Goal: Use online tool/utility: Utilize a website feature to perform a specific function

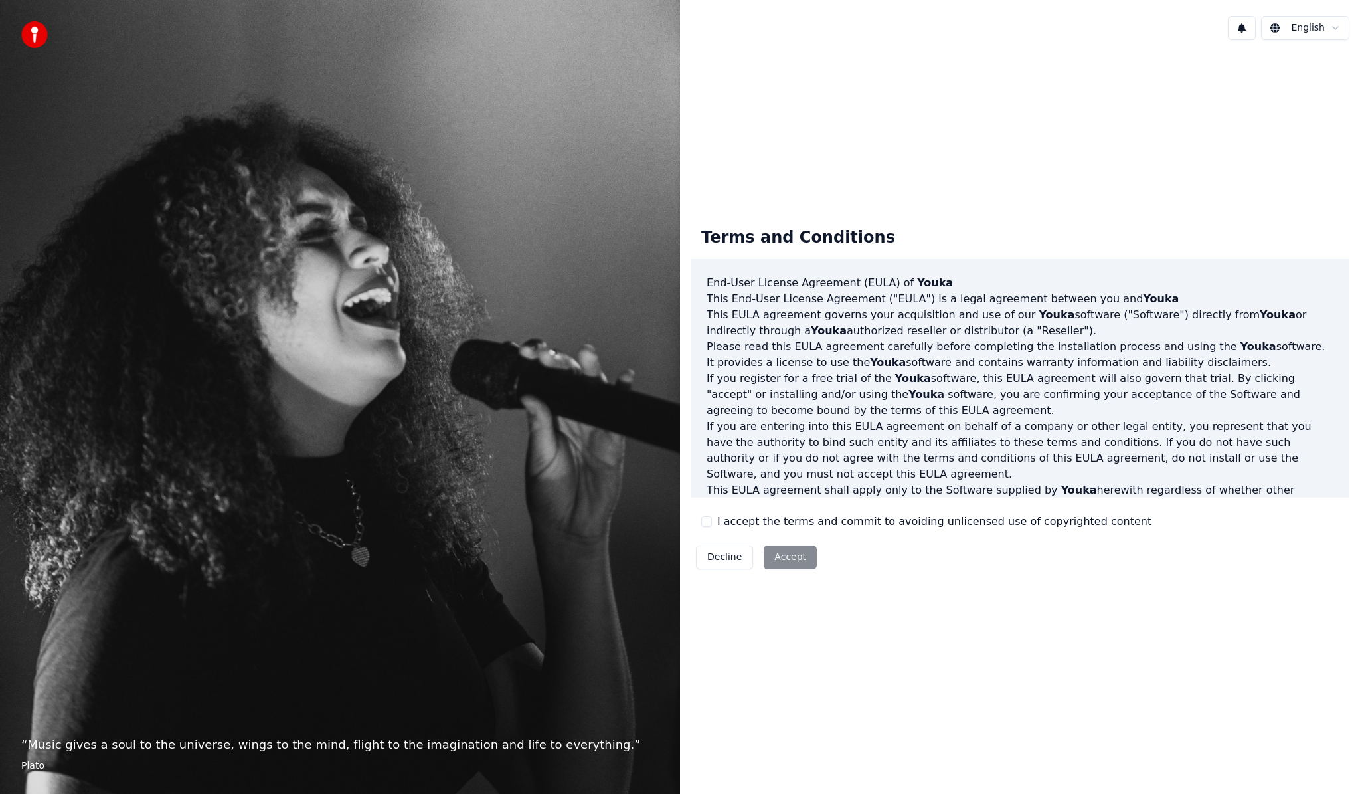
click at [707, 526] on button "I accept the terms and commit to avoiding unlicensed use of copyrighted content" at bounding box center [706, 521] width 11 height 11
click at [776, 559] on button "Accept" at bounding box center [790, 557] width 53 height 24
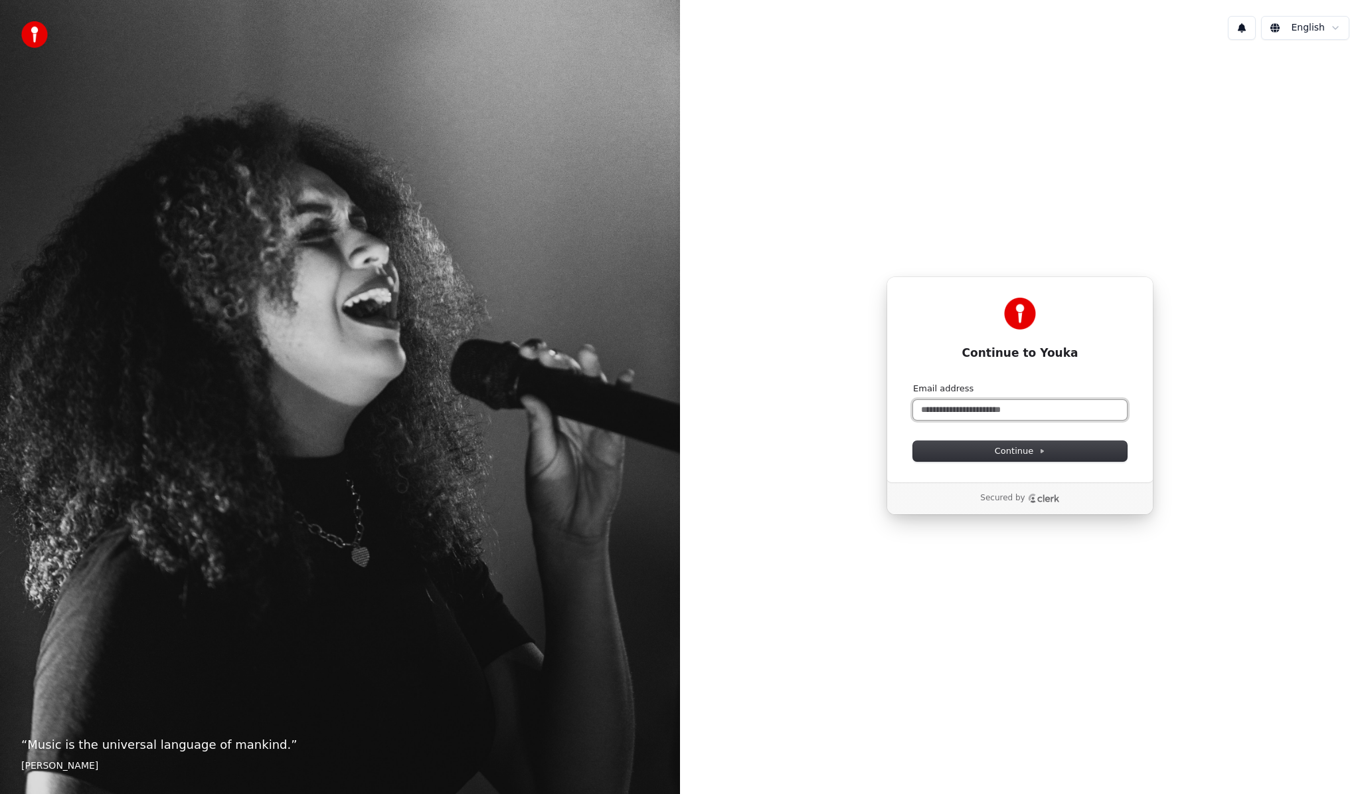
click at [954, 416] on input "Email address" at bounding box center [1020, 410] width 214 height 20
click at [1001, 450] on span "Continue" at bounding box center [1020, 451] width 50 height 12
type input "**********"
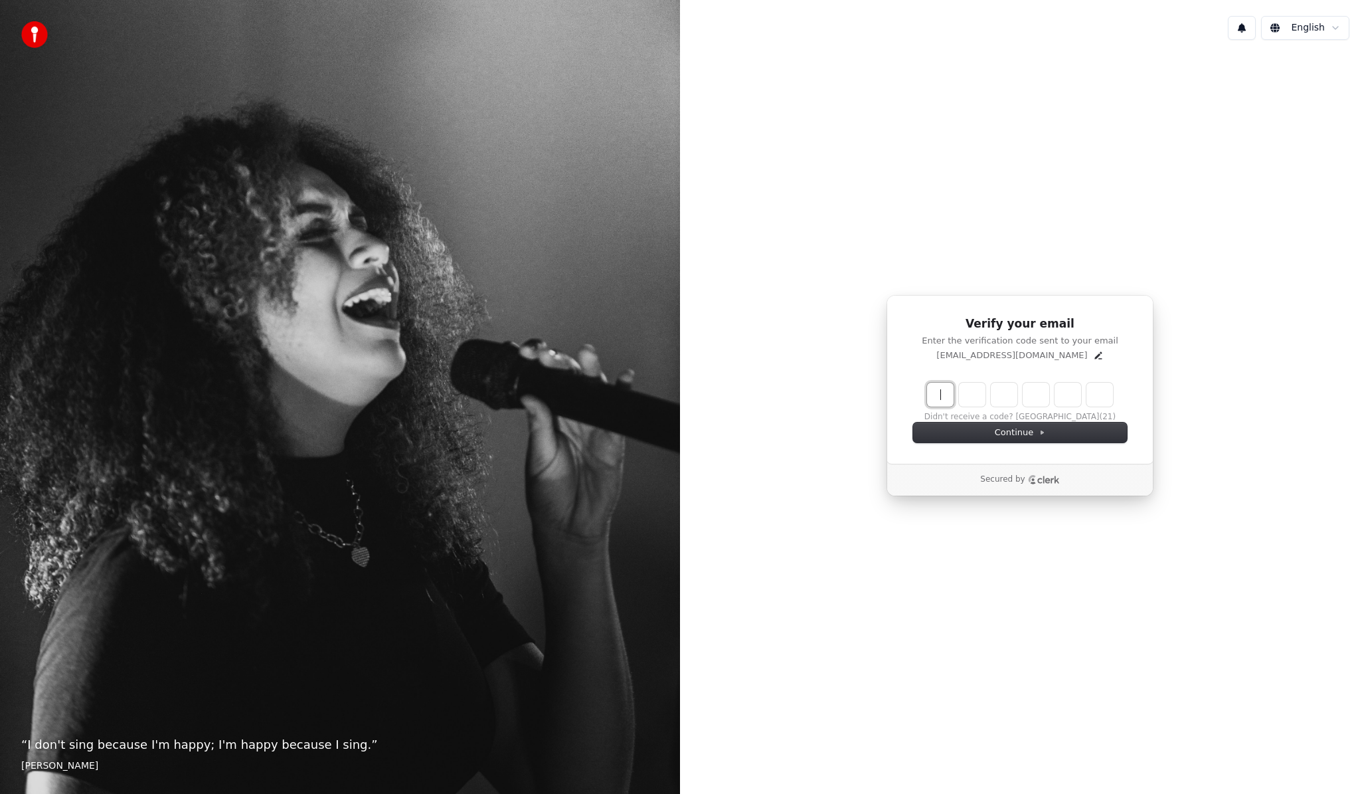
click at [942, 398] on input "Enter verification code" at bounding box center [1033, 395] width 213 height 24
paste input "******"
type input "******"
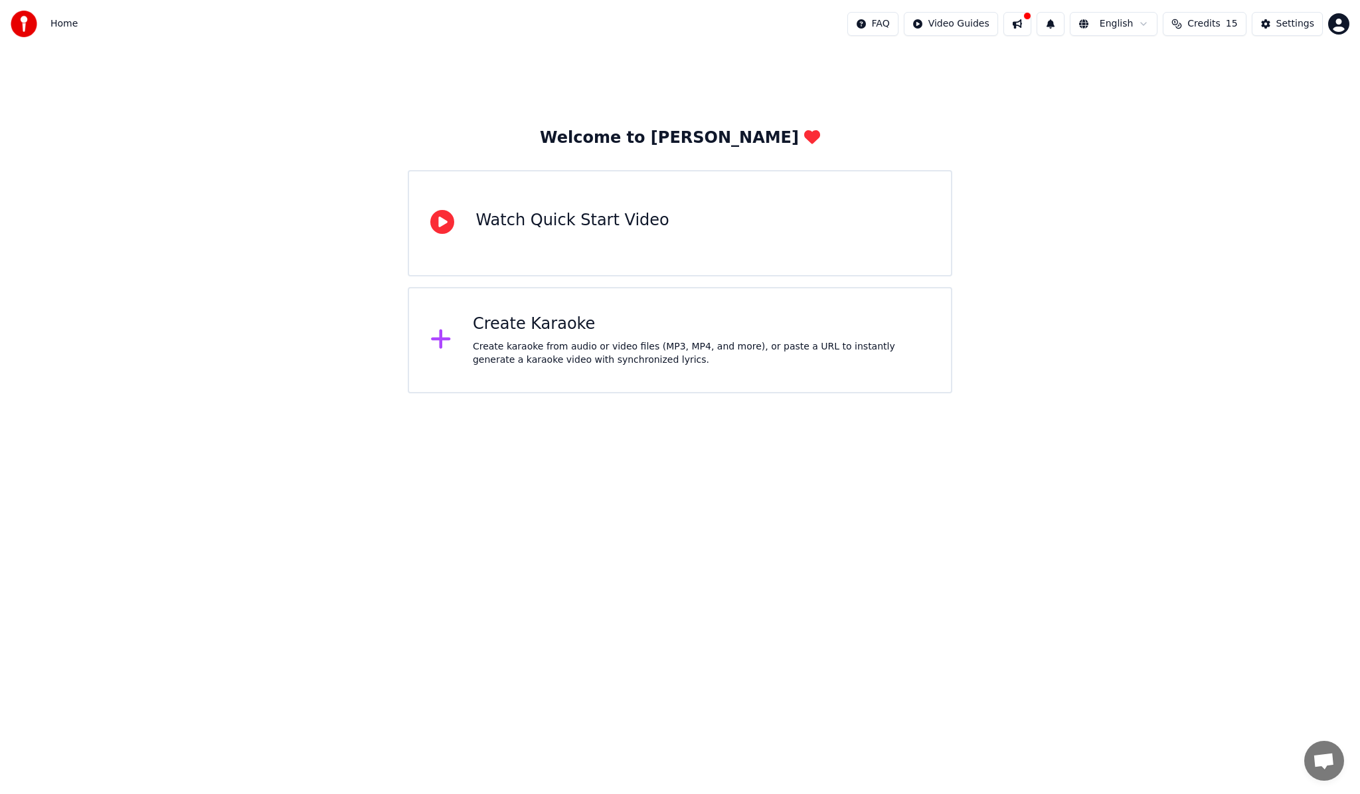
click at [530, 333] on div "Create Karaoke" at bounding box center [701, 323] width 457 height 21
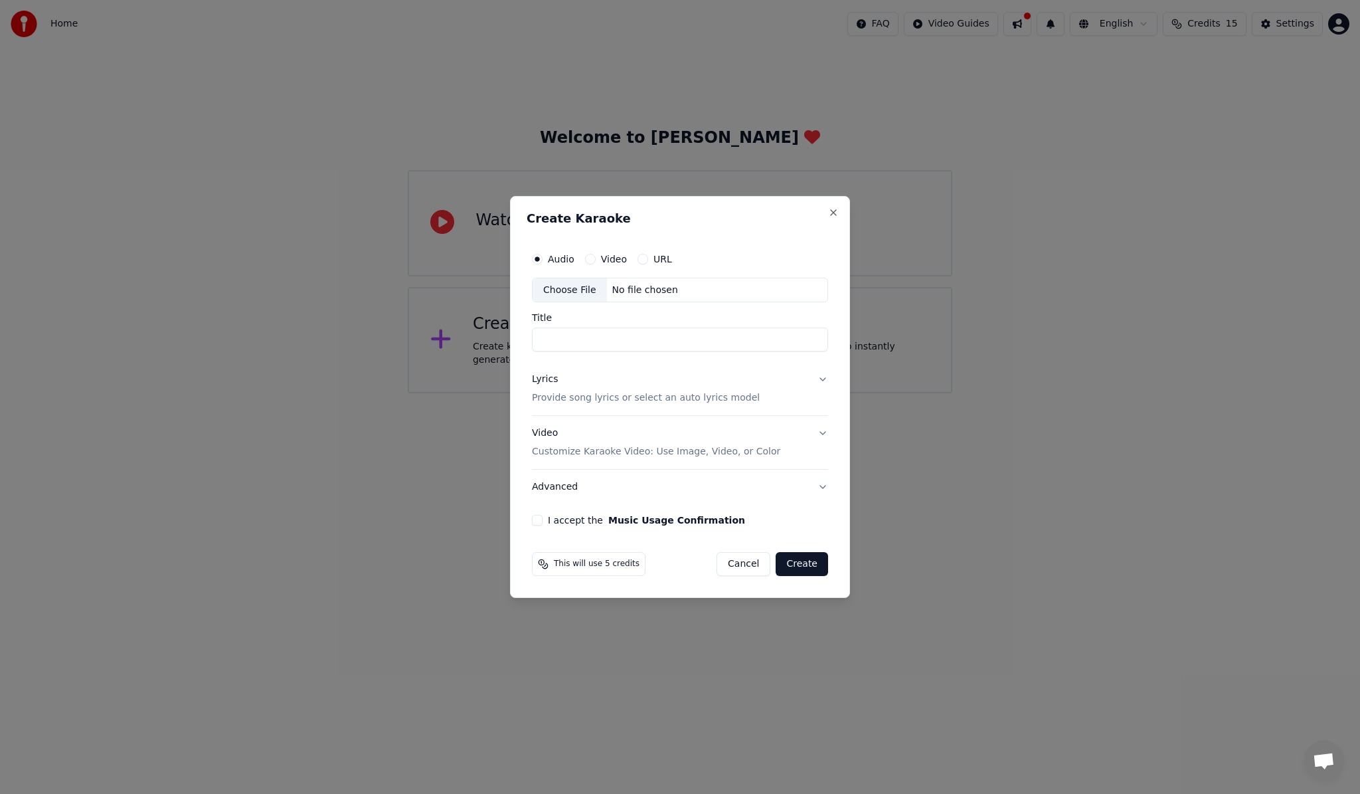
click at [594, 258] on button "Video" at bounding box center [590, 259] width 11 height 11
click at [585, 291] on div "Choose File" at bounding box center [570, 290] width 74 height 24
click at [537, 264] on button "Audio" at bounding box center [537, 259] width 11 height 11
click at [576, 292] on div "Choose File" at bounding box center [570, 290] width 74 height 24
click at [577, 290] on div "Choose File" at bounding box center [570, 290] width 74 height 24
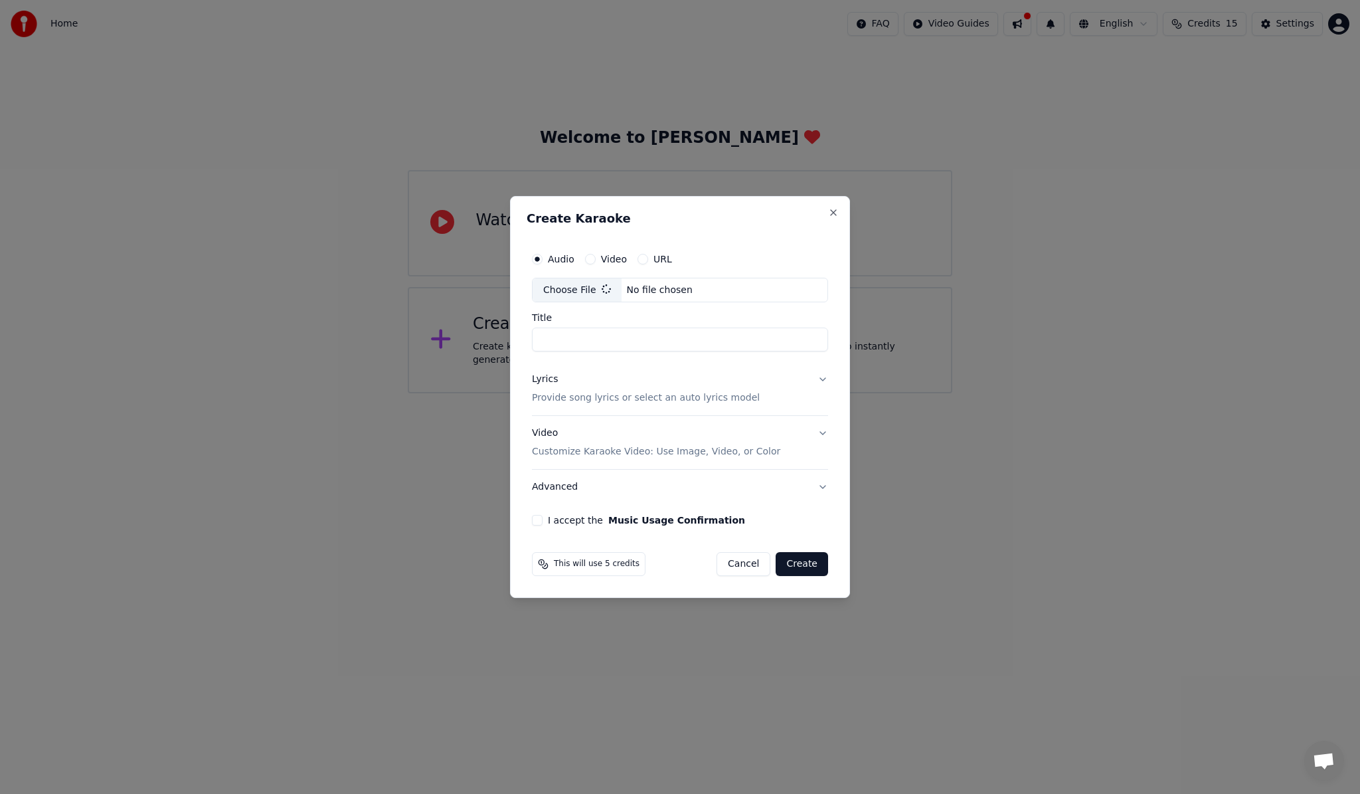
type input "**********"
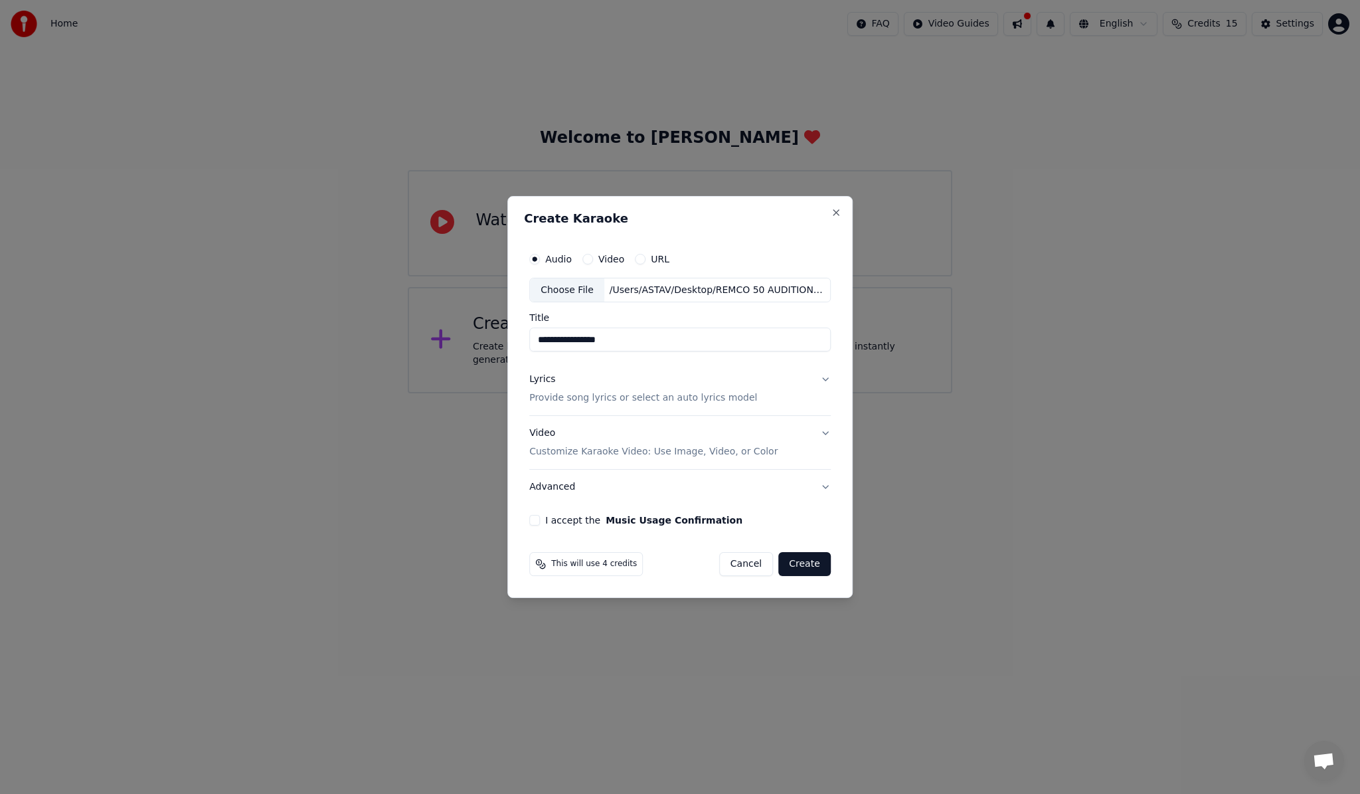
click at [666, 395] on p "Provide song lyrics or select an auto lyrics model" at bounding box center [643, 398] width 228 height 13
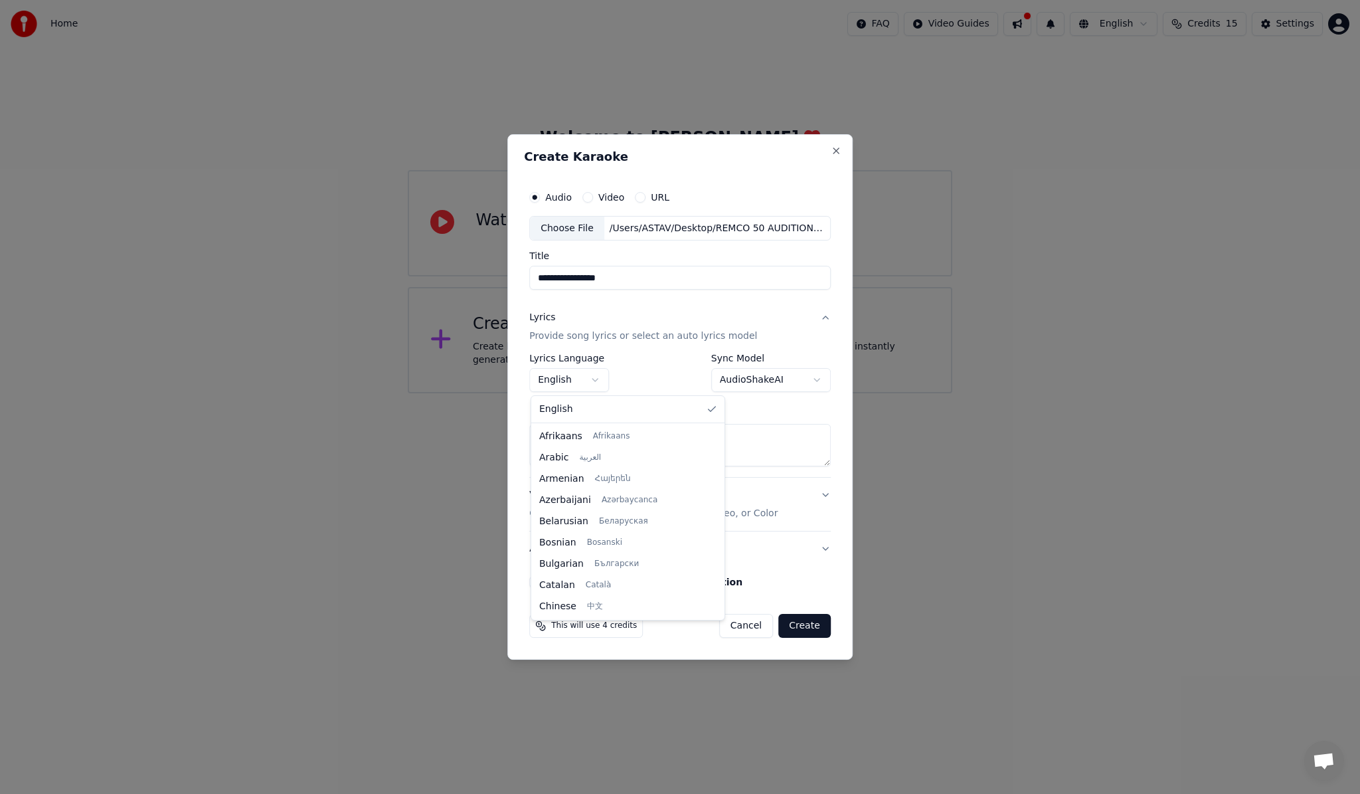
click at [596, 378] on body "**********" at bounding box center [680, 196] width 1360 height 393
select select "**"
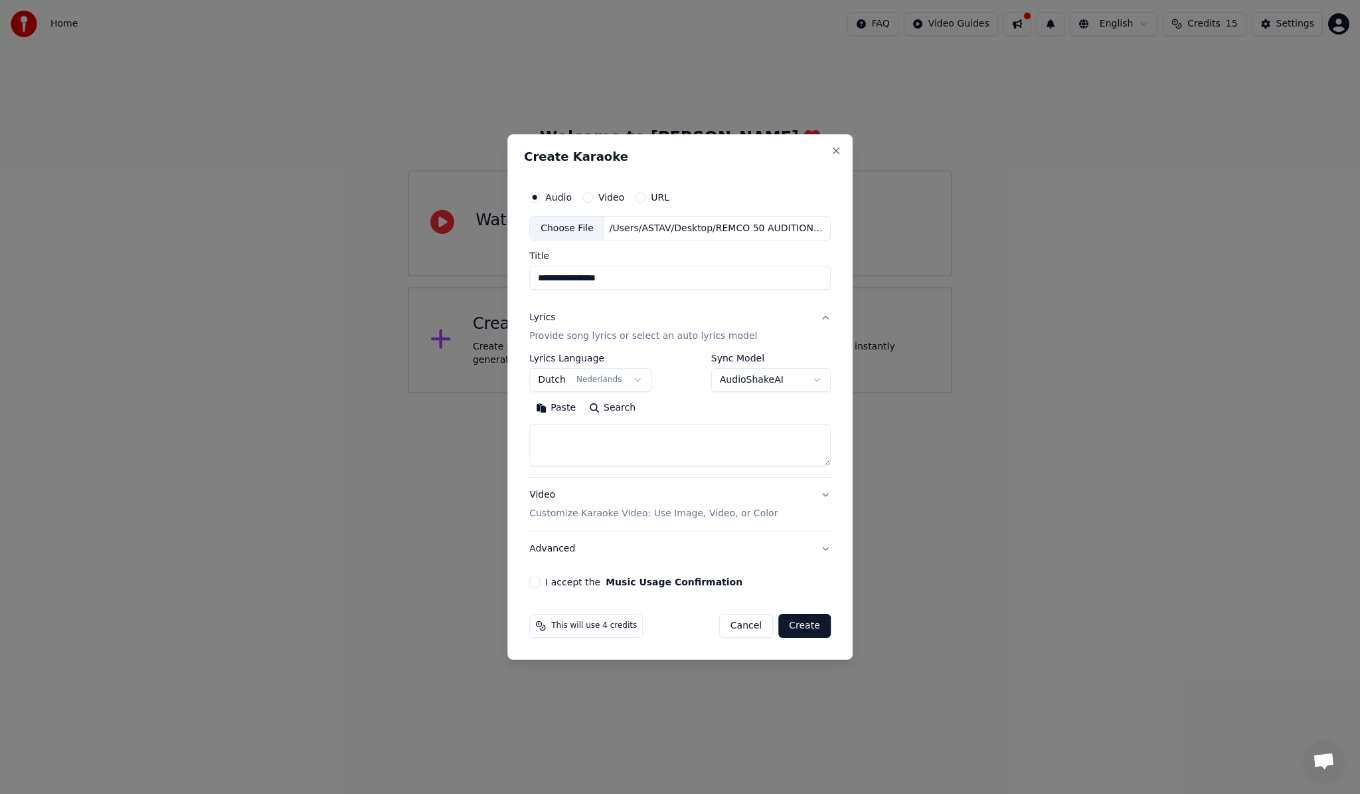
click at [566, 428] on textarea at bounding box center [680, 445] width 302 height 43
paste textarea "**********"
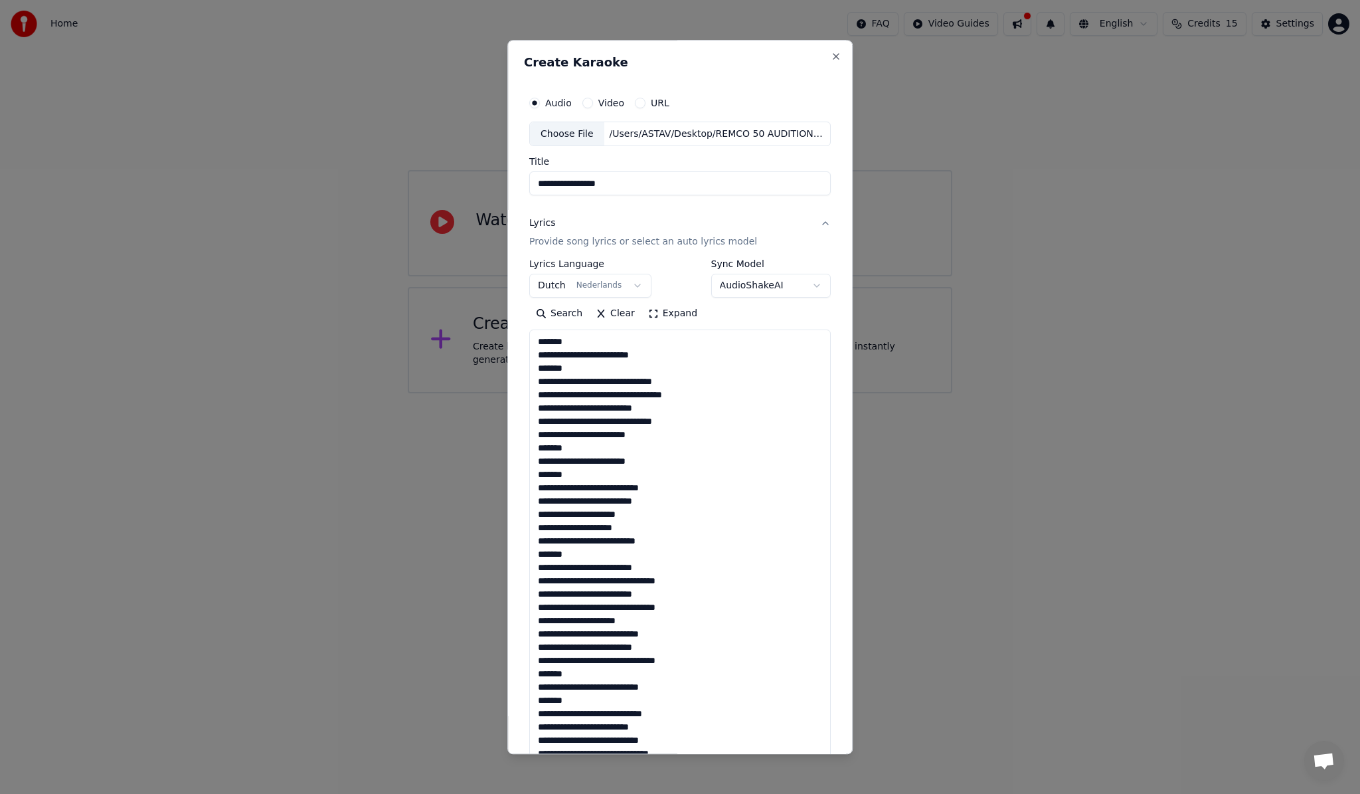
scroll to position [879, 0]
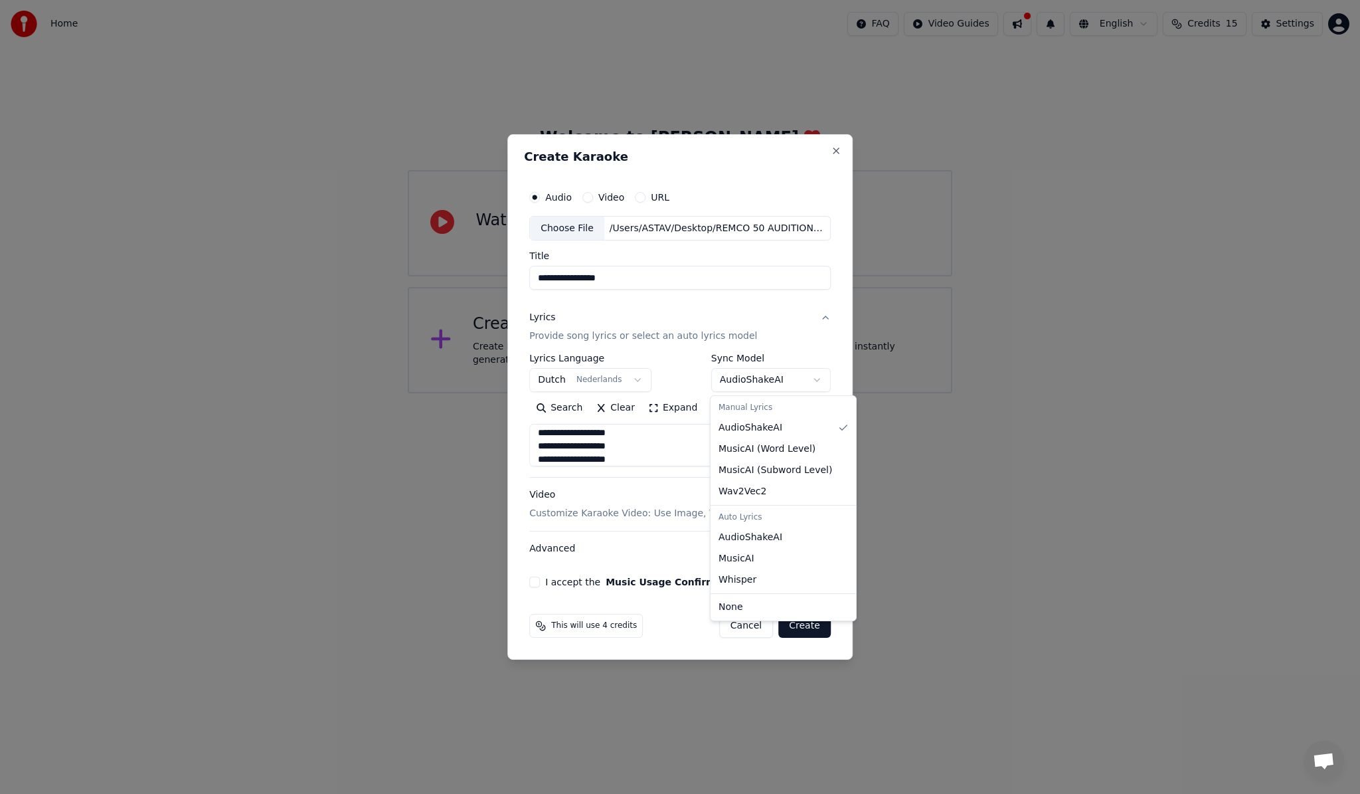
click at [815, 378] on body "**********" at bounding box center [680, 196] width 1360 height 393
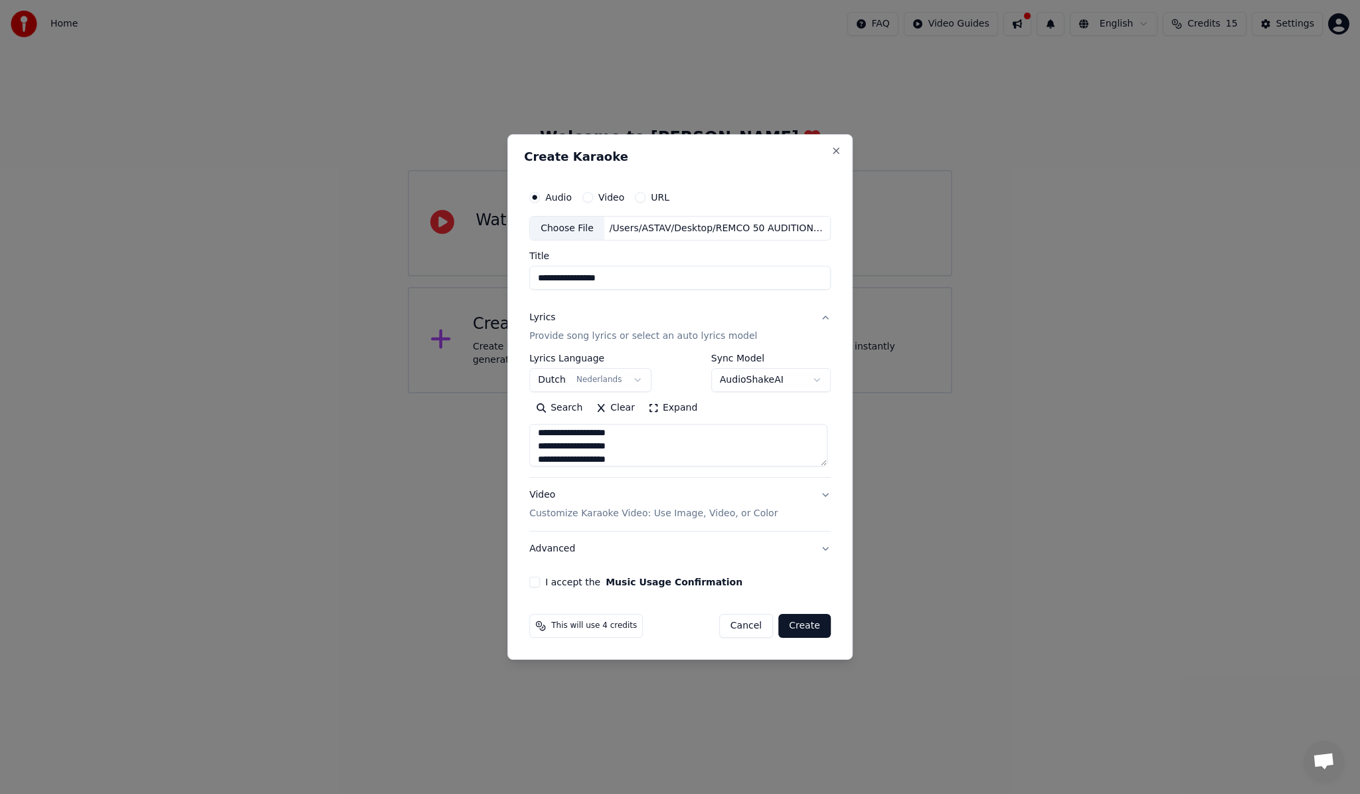
click at [685, 393] on body "**********" at bounding box center [680, 196] width 1360 height 393
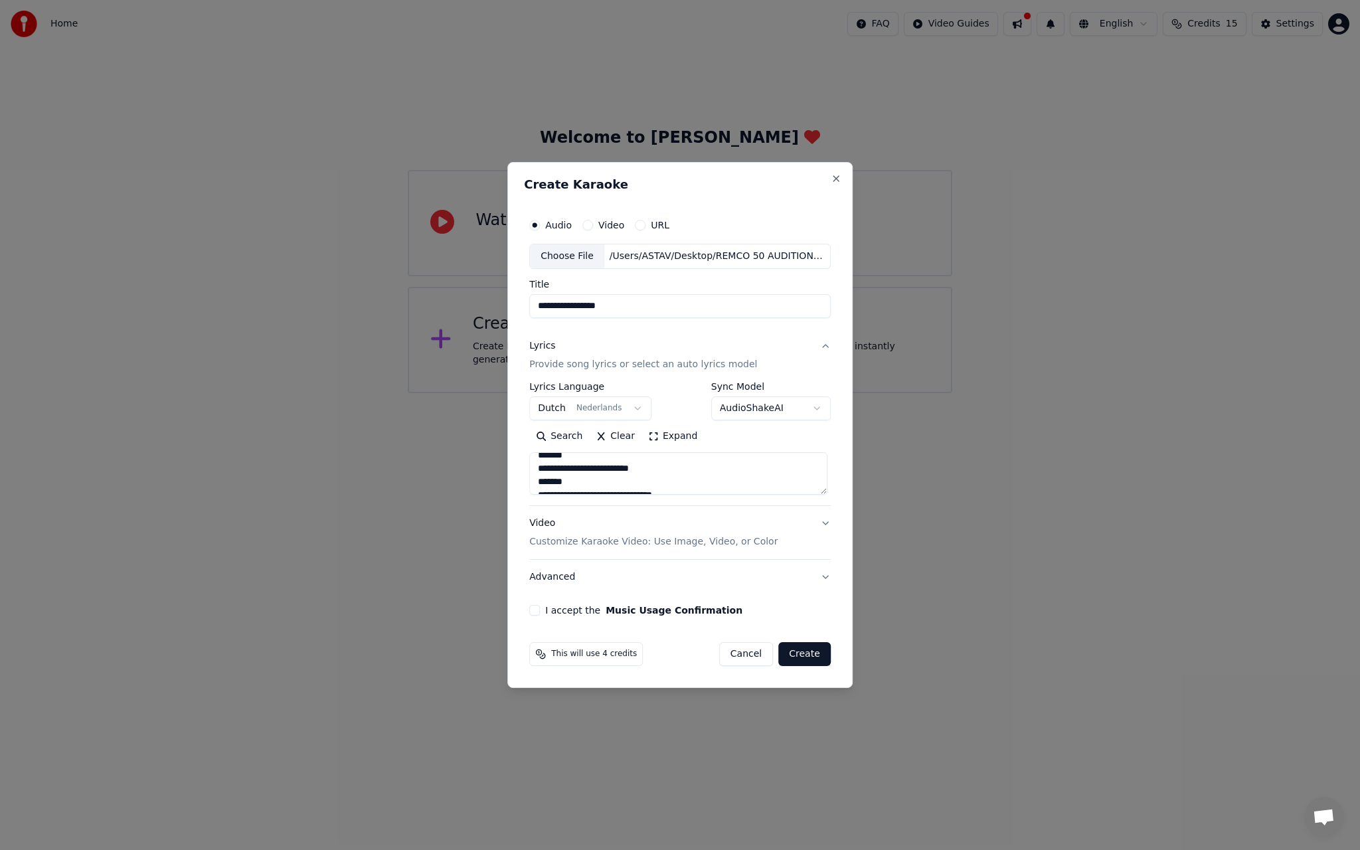
scroll to position [0, 0]
click at [659, 466] on textarea at bounding box center [678, 473] width 298 height 43
click at [621, 491] on textarea at bounding box center [678, 473] width 298 height 43
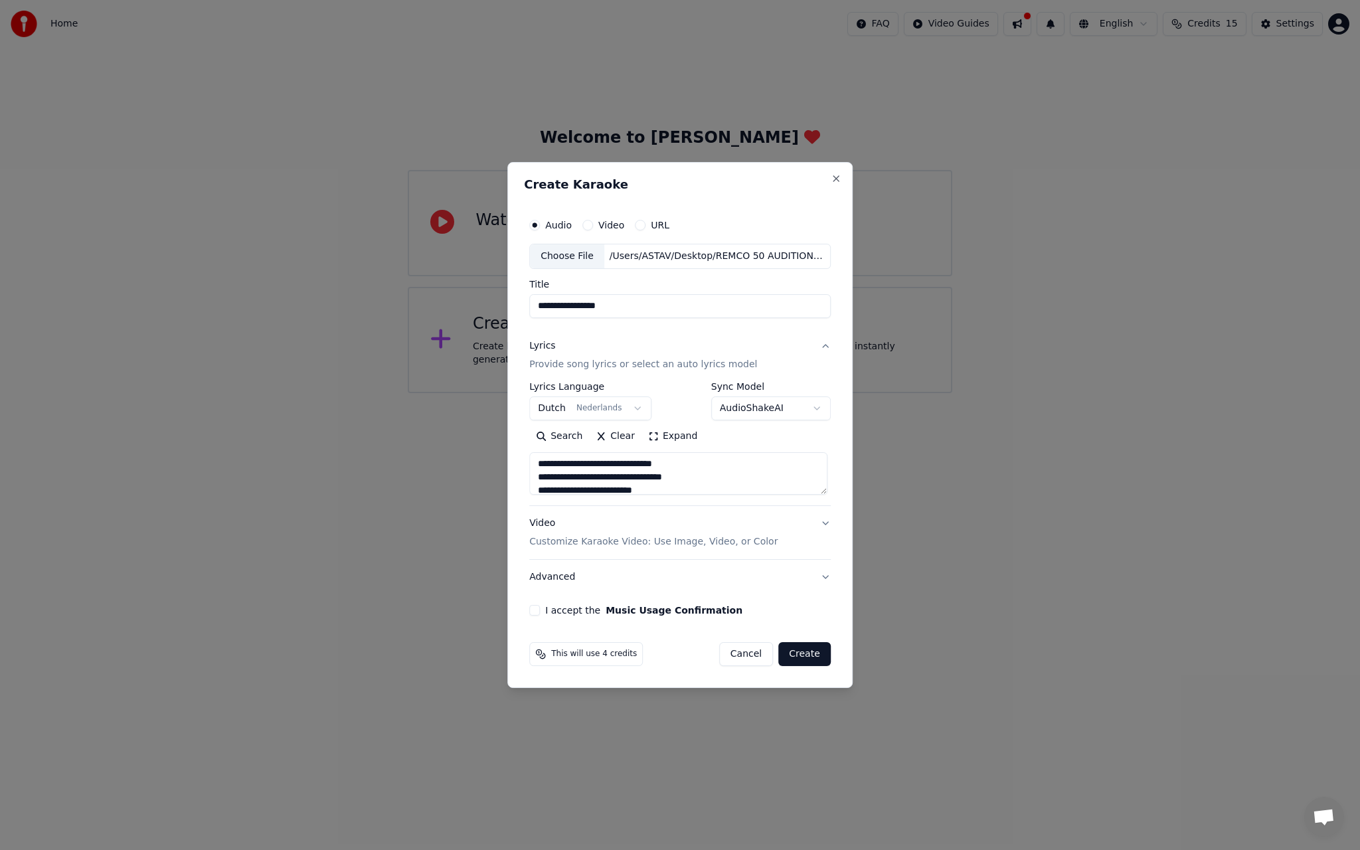
click at [714, 463] on textarea at bounding box center [678, 473] width 298 height 43
click at [665, 459] on textarea at bounding box center [678, 473] width 298 height 43
click at [705, 461] on textarea at bounding box center [678, 473] width 298 height 43
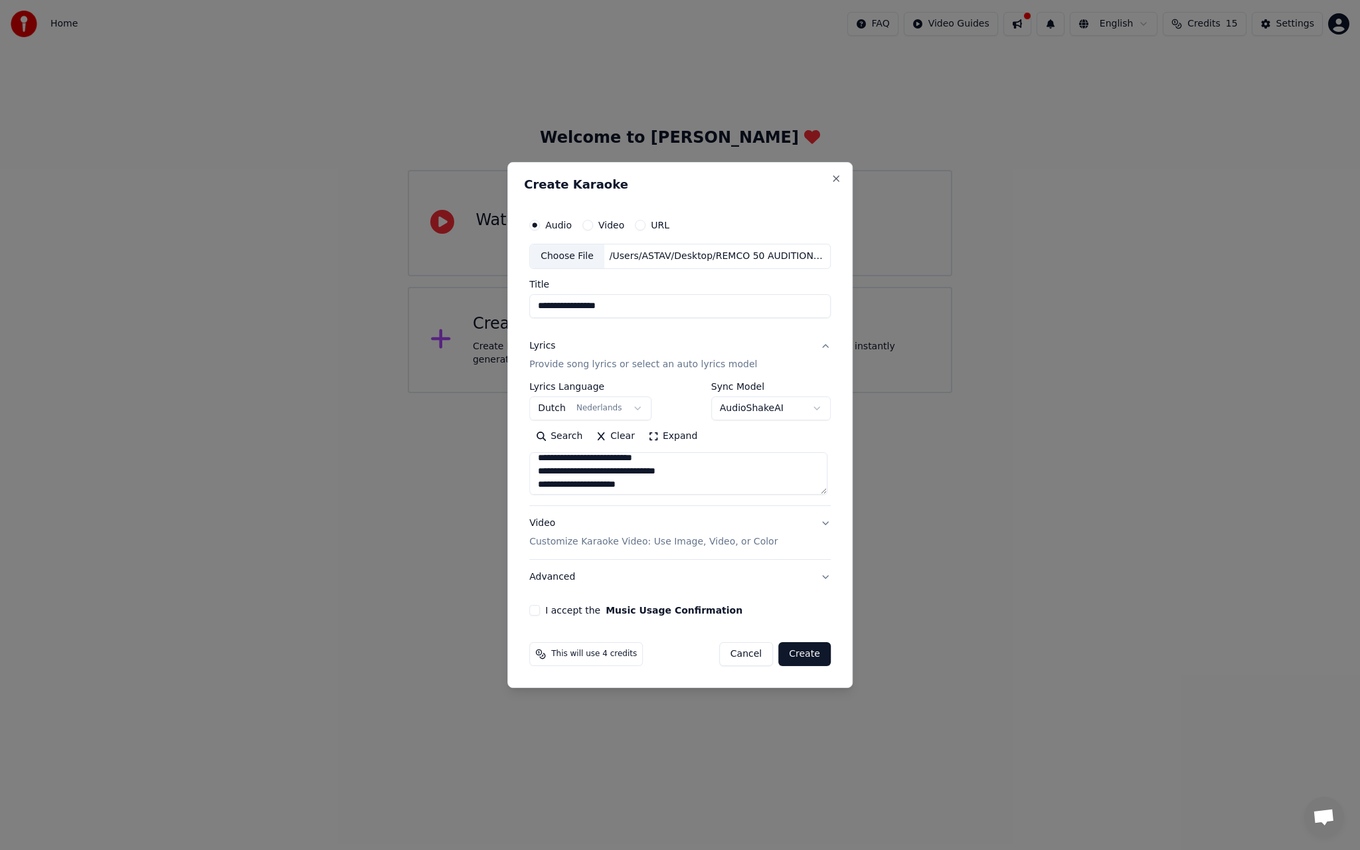
scroll to position [303, 0]
click at [715, 469] on textarea at bounding box center [678, 473] width 298 height 43
click at [711, 465] on textarea at bounding box center [678, 473] width 298 height 43
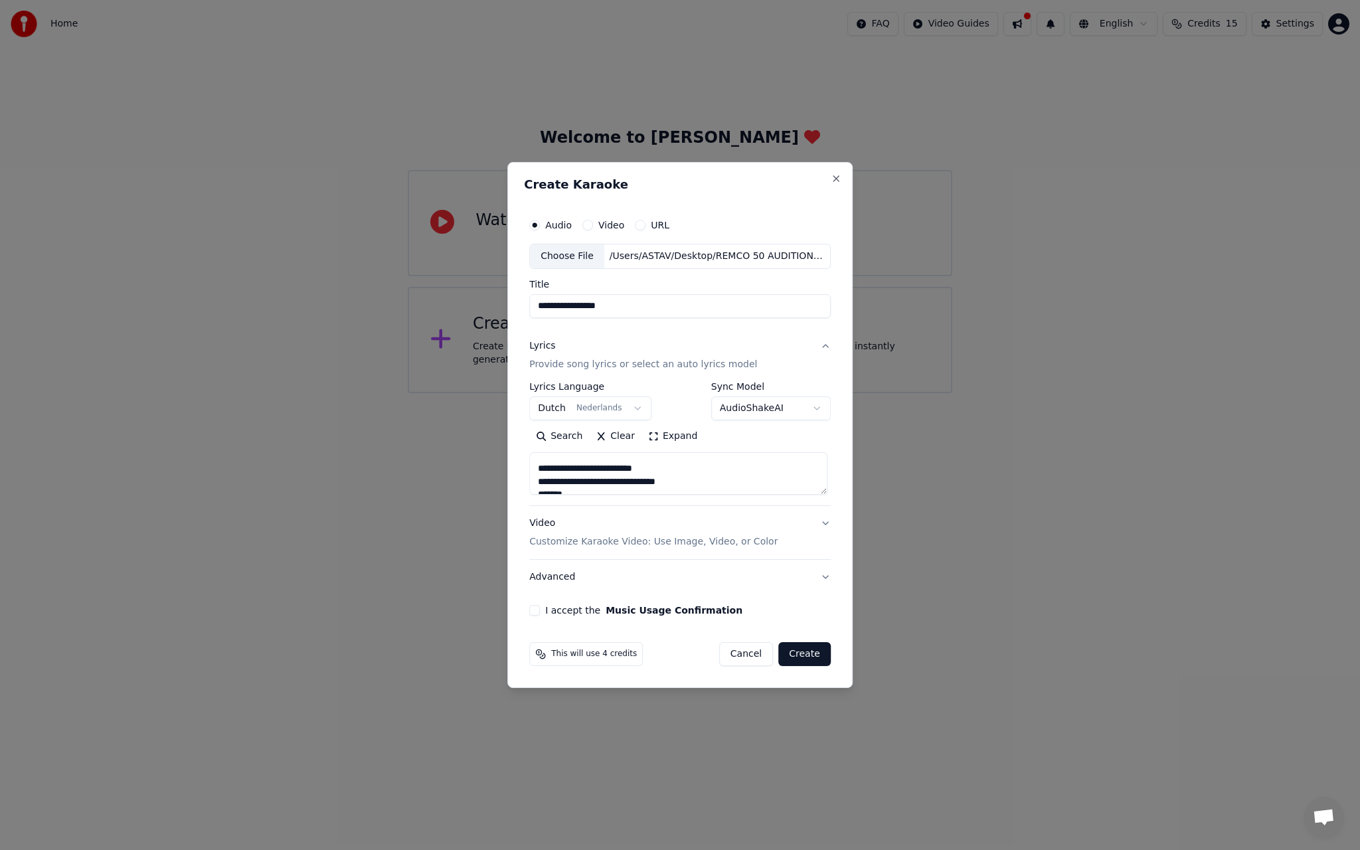
click at [720, 482] on textarea at bounding box center [678, 473] width 298 height 43
click at [703, 464] on textarea at bounding box center [678, 473] width 298 height 43
click at [691, 472] on textarea at bounding box center [678, 473] width 298 height 43
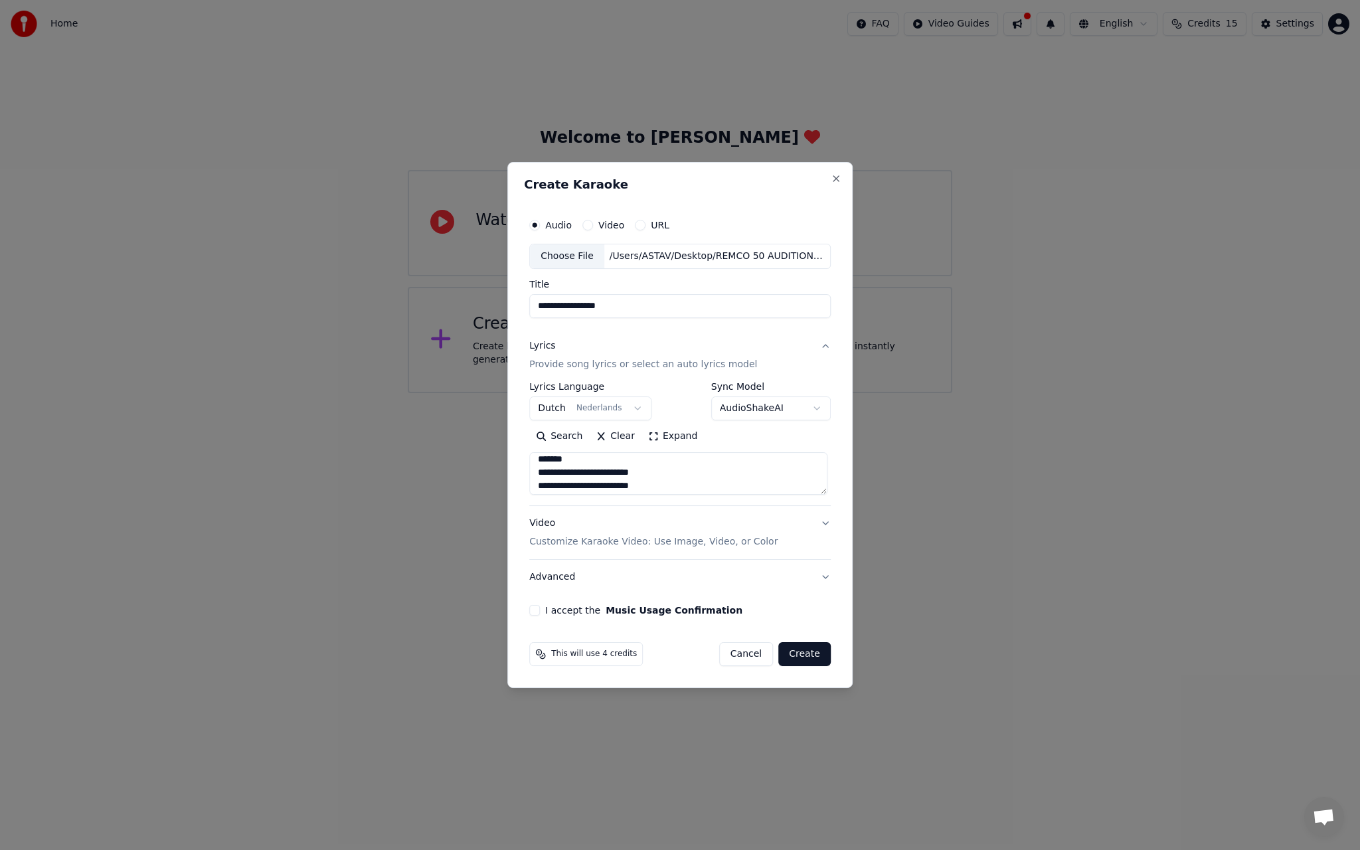
scroll to position [585, 0]
click at [677, 469] on textarea at bounding box center [678, 473] width 298 height 43
click at [575, 467] on textarea at bounding box center [678, 473] width 298 height 43
click at [683, 476] on textarea at bounding box center [678, 473] width 298 height 43
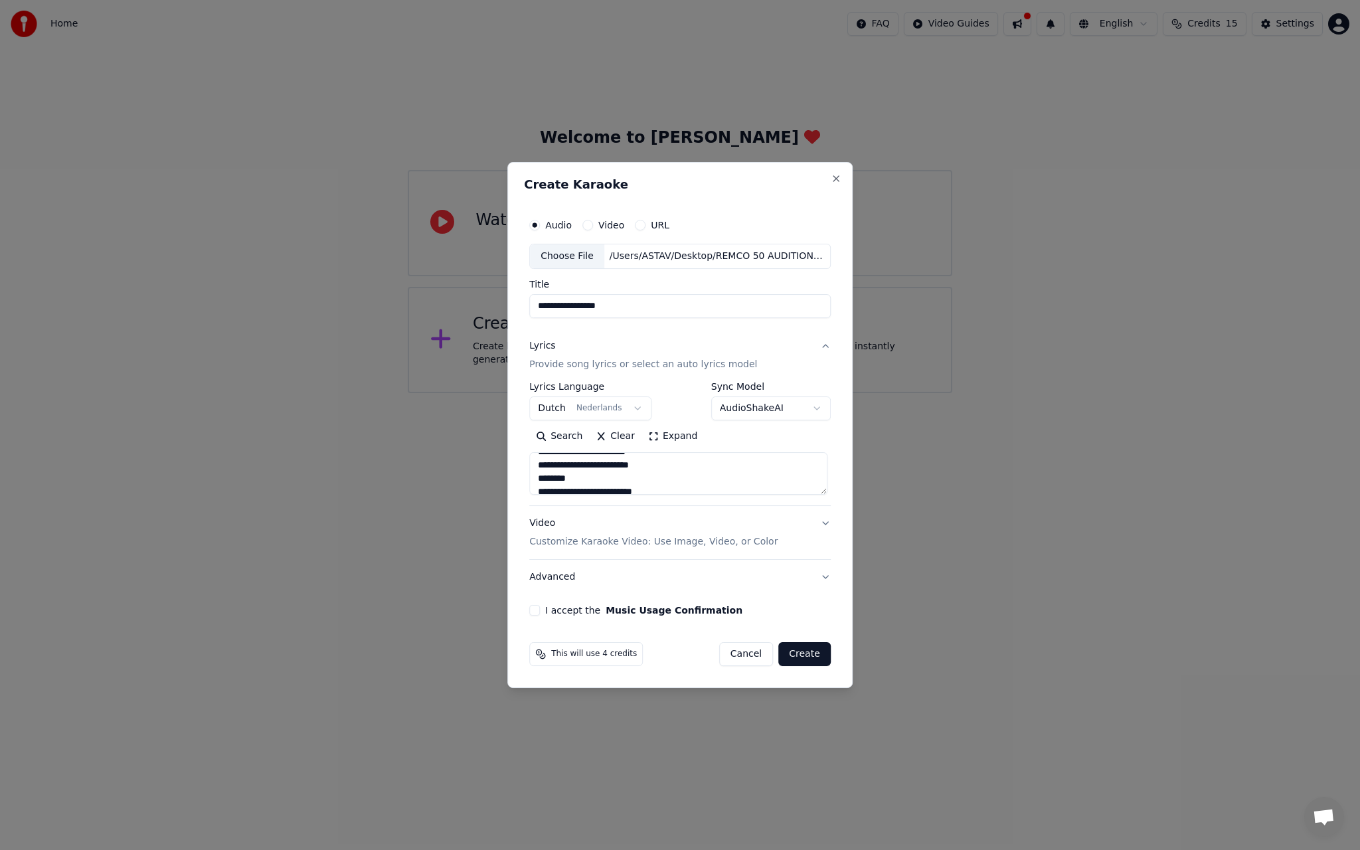
scroll to position [651, 0]
click at [690, 466] on textarea at bounding box center [678, 473] width 298 height 43
click at [592, 469] on textarea at bounding box center [678, 473] width 298 height 43
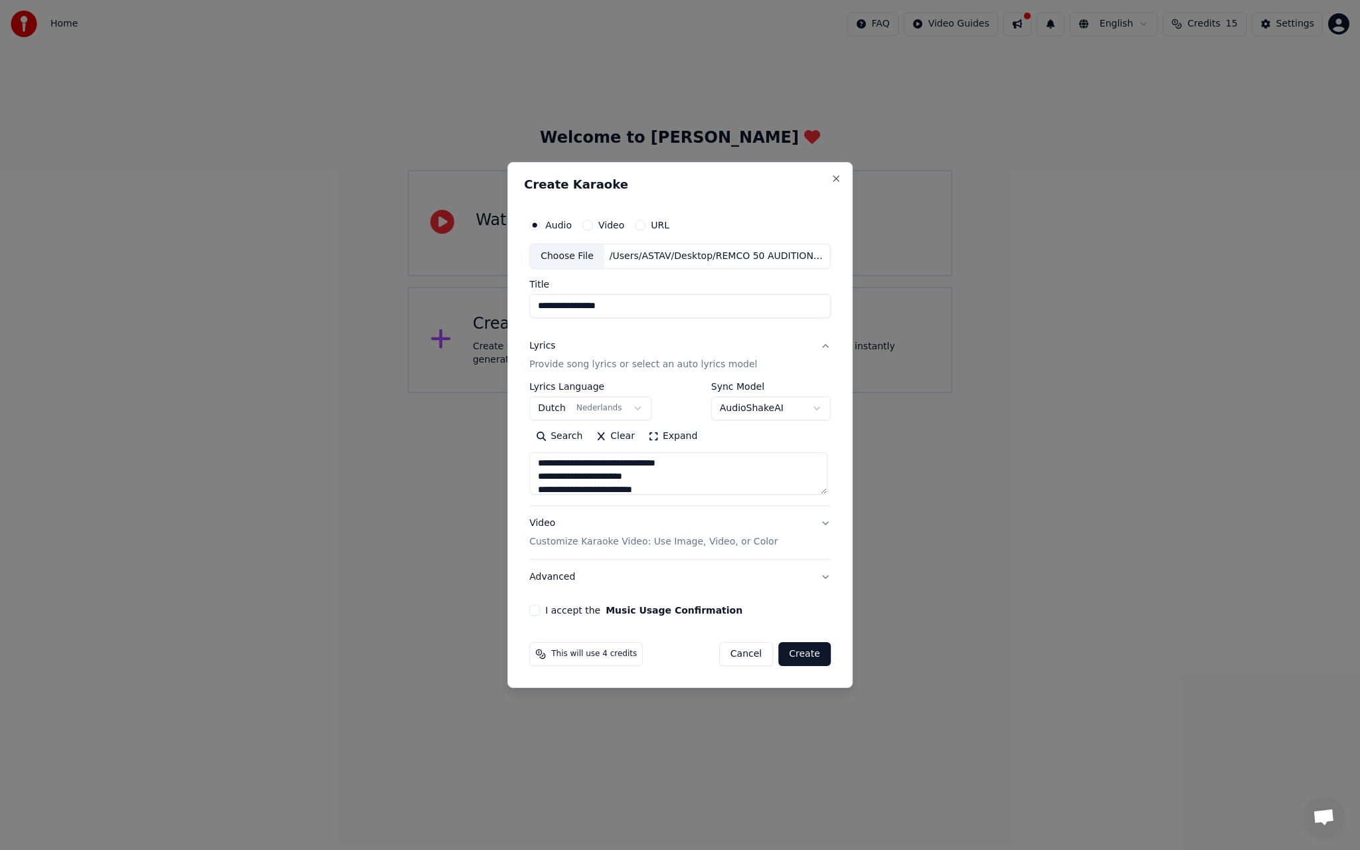
click at [724, 466] on textarea at bounding box center [678, 473] width 298 height 43
click at [695, 460] on textarea at bounding box center [678, 473] width 298 height 43
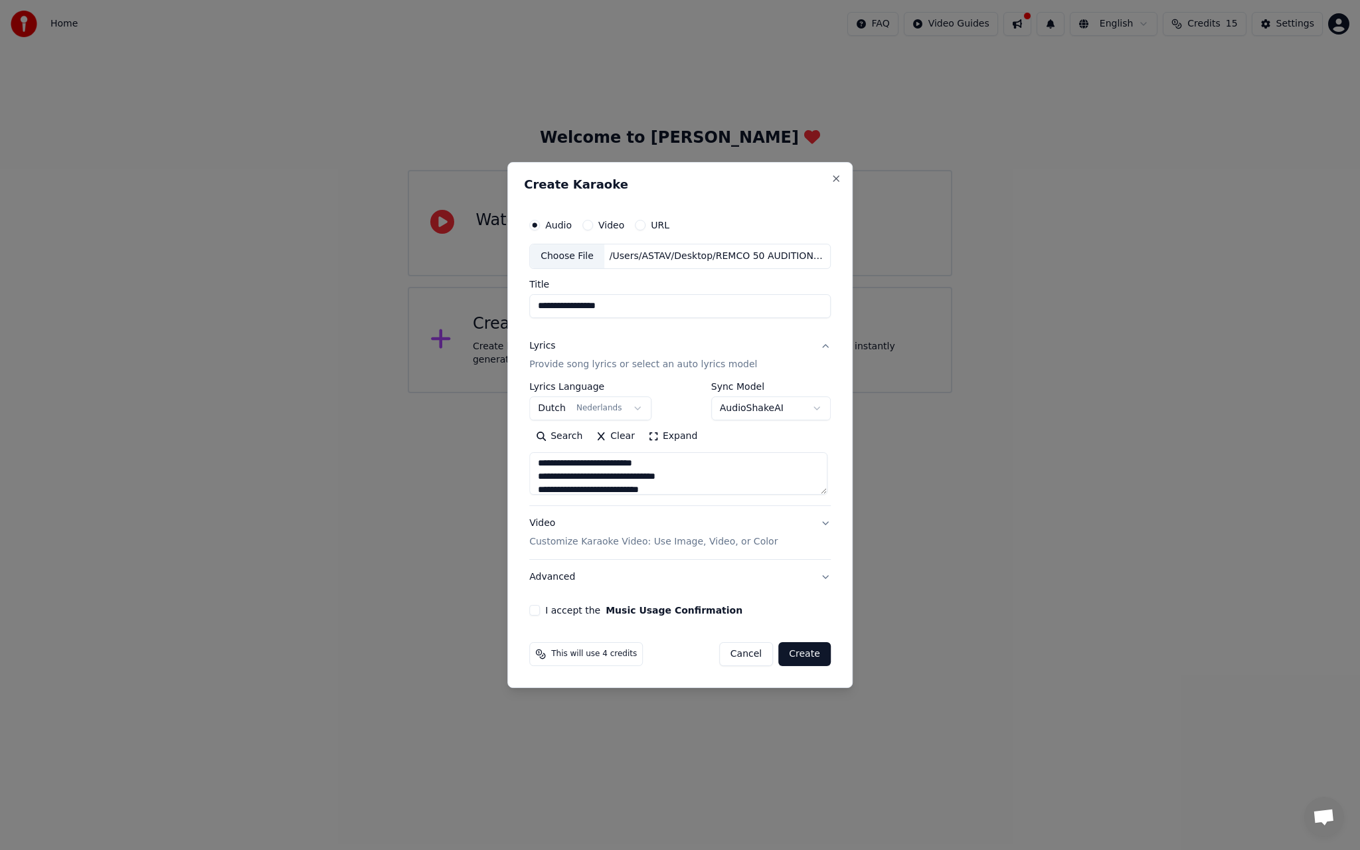
scroll to position [865, 0]
click at [715, 460] on textarea at bounding box center [678, 473] width 298 height 43
click at [707, 458] on textarea at bounding box center [678, 473] width 298 height 43
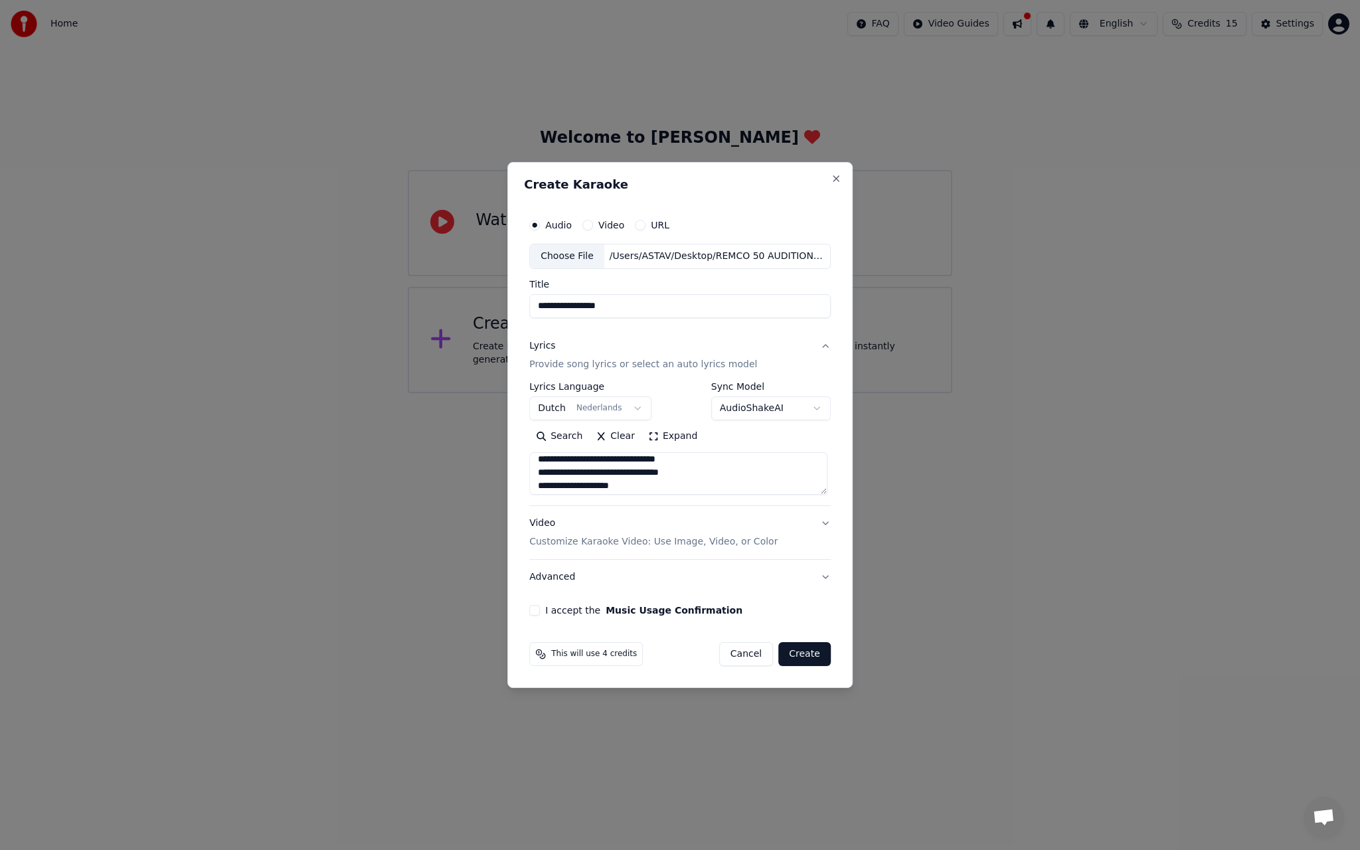
click at [719, 457] on textarea at bounding box center [678, 473] width 298 height 43
click at [649, 465] on textarea at bounding box center [678, 473] width 298 height 43
click at [719, 467] on textarea at bounding box center [678, 473] width 298 height 43
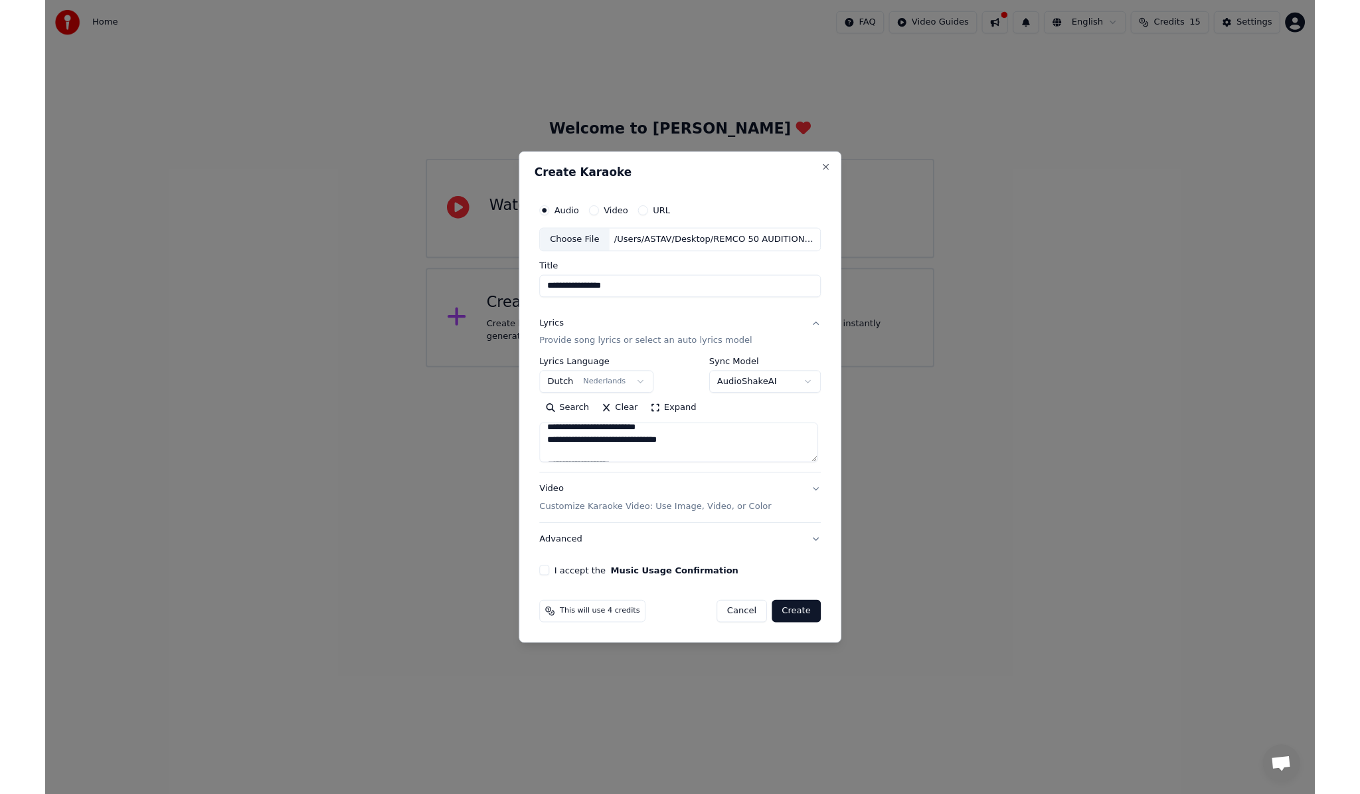
scroll to position [1094, 0]
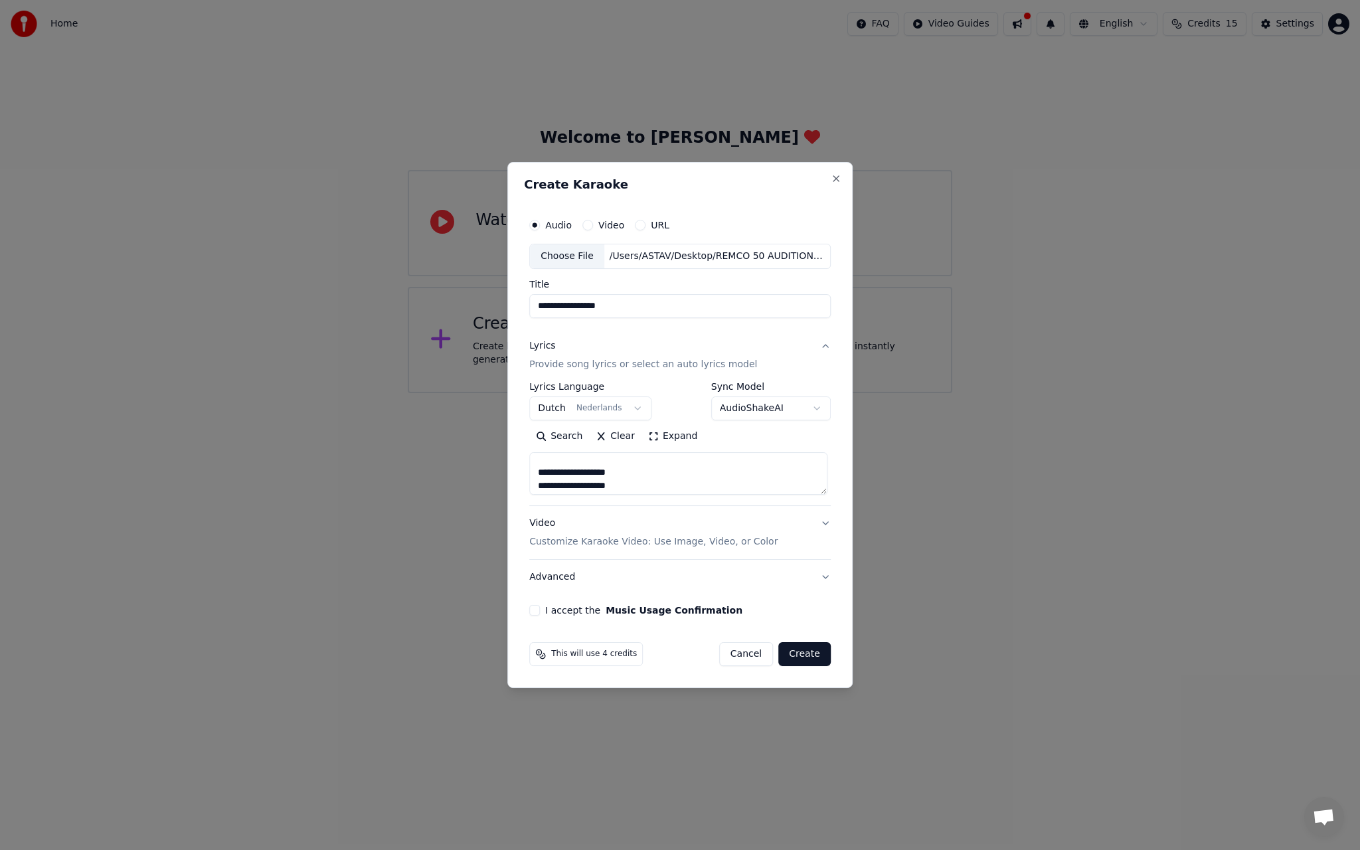
type textarea "**********"
click at [824, 521] on button "Video Customize Karaoke Video: Use Image, Video, or Color" at bounding box center [680, 532] width 302 height 53
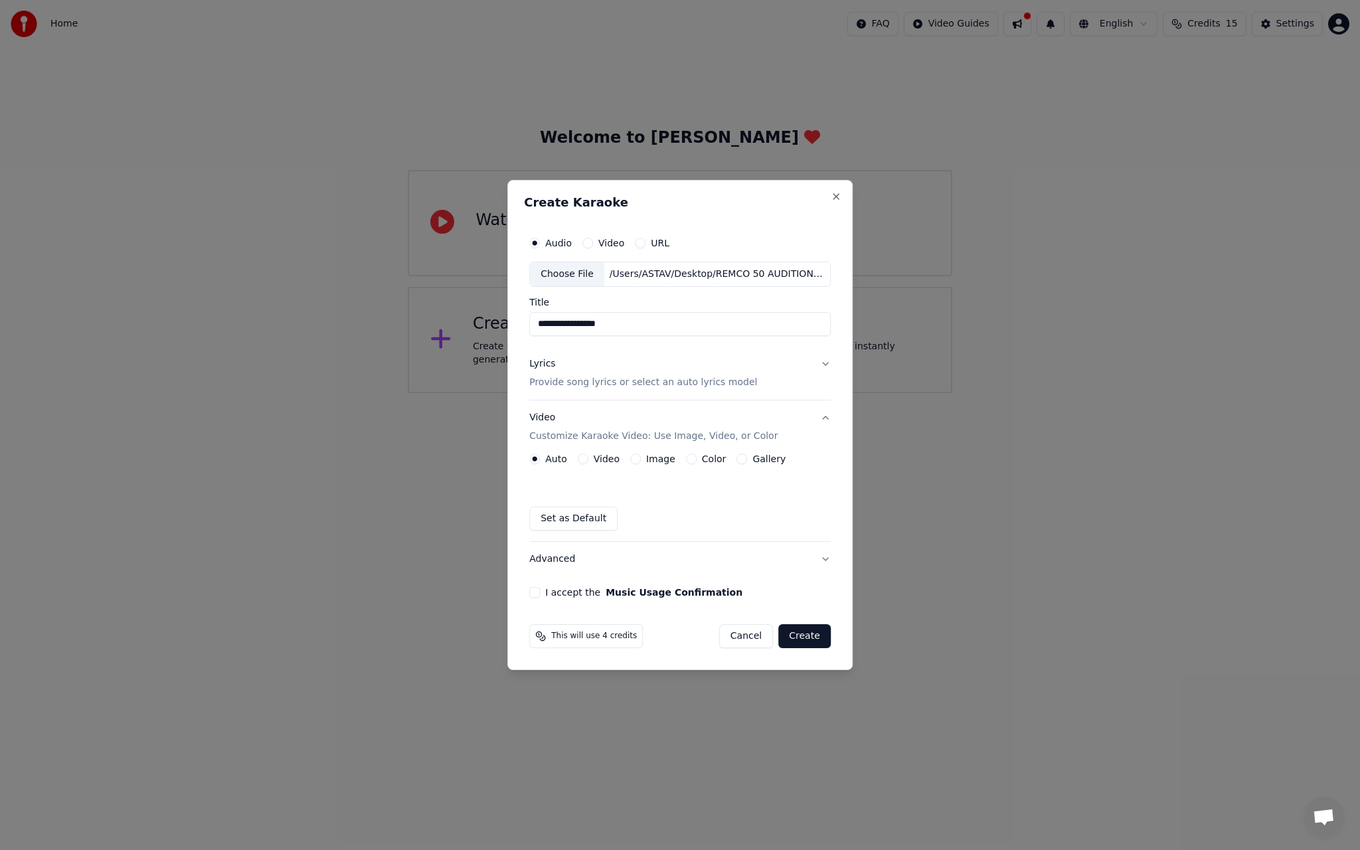
click at [693, 457] on button "Color" at bounding box center [691, 459] width 11 height 11
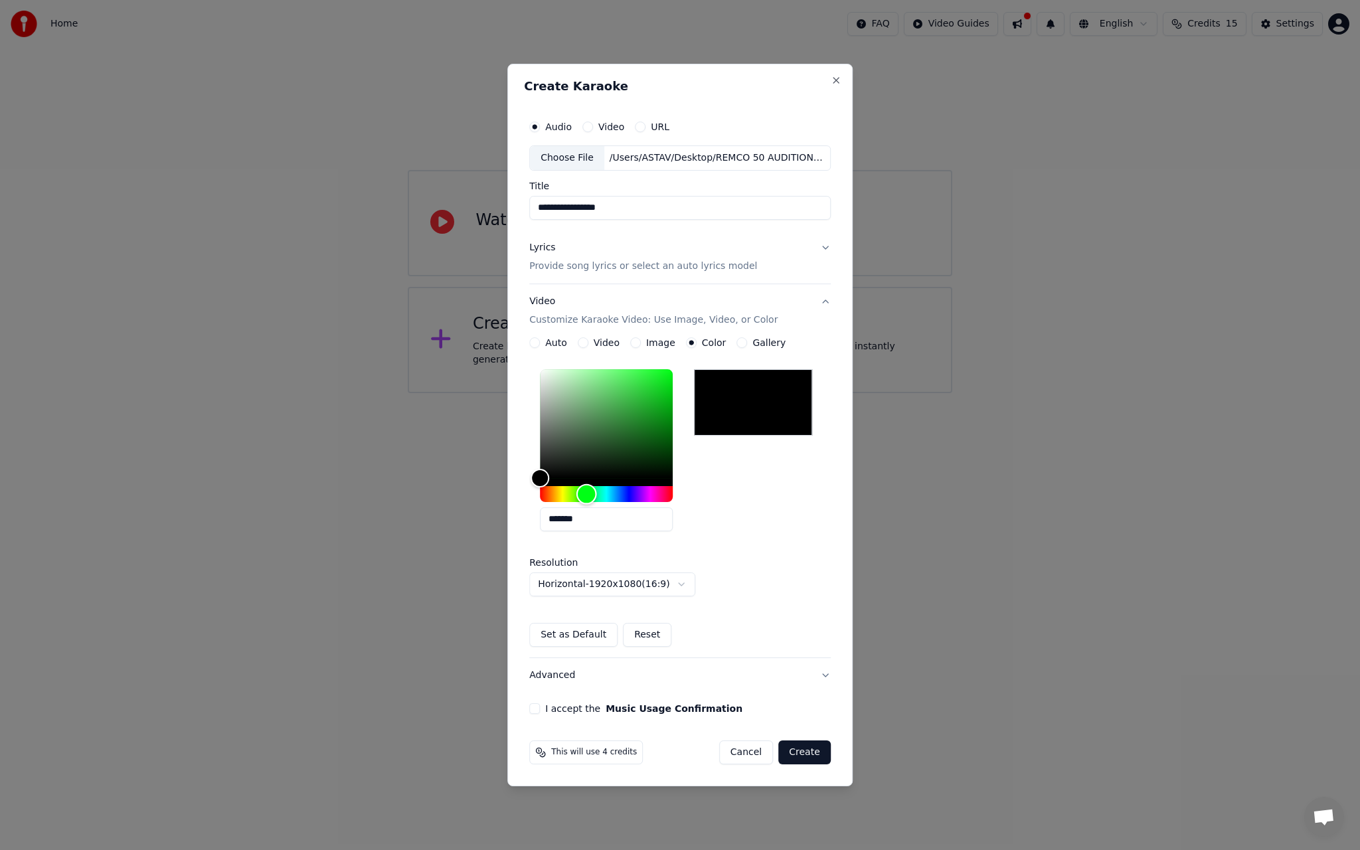
click at [588, 497] on div "Hue" at bounding box center [606, 494] width 133 height 16
click at [592, 497] on div "Hue" at bounding box center [590, 494] width 21 height 21
type input "*******"
click at [654, 382] on div "Color" at bounding box center [606, 423] width 133 height 109
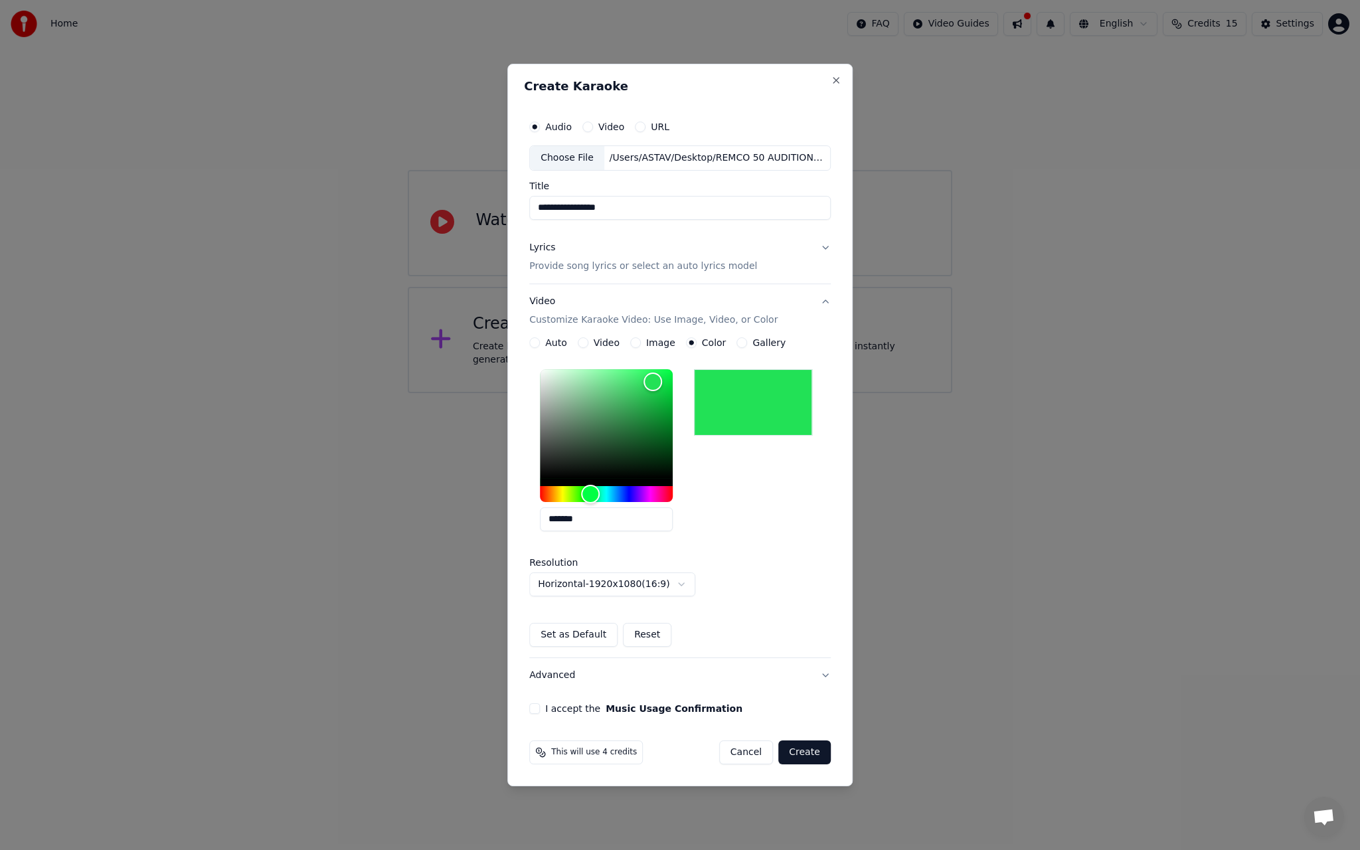
click at [538, 707] on button "I accept the Music Usage Confirmation" at bounding box center [534, 708] width 11 height 11
click at [802, 756] on button "Create" at bounding box center [804, 753] width 52 height 24
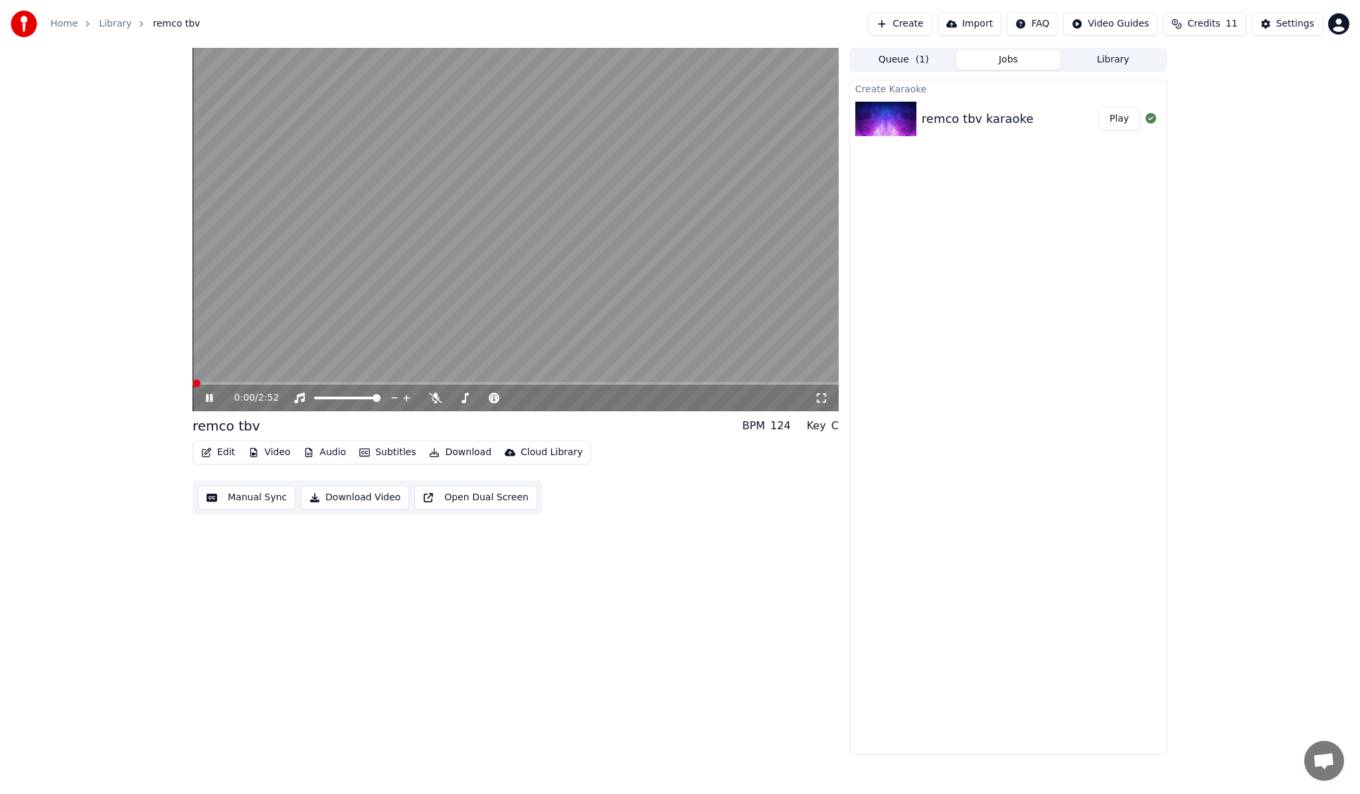
click at [193, 379] on span at bounding box center [197, 383] width 8 height 8
click at [210, 399] on icon at bounding box center [218, 398] width 31 height 11
click at [327, 499] on button "Download Video" at bounding box center [355, 498] width 108 height 24
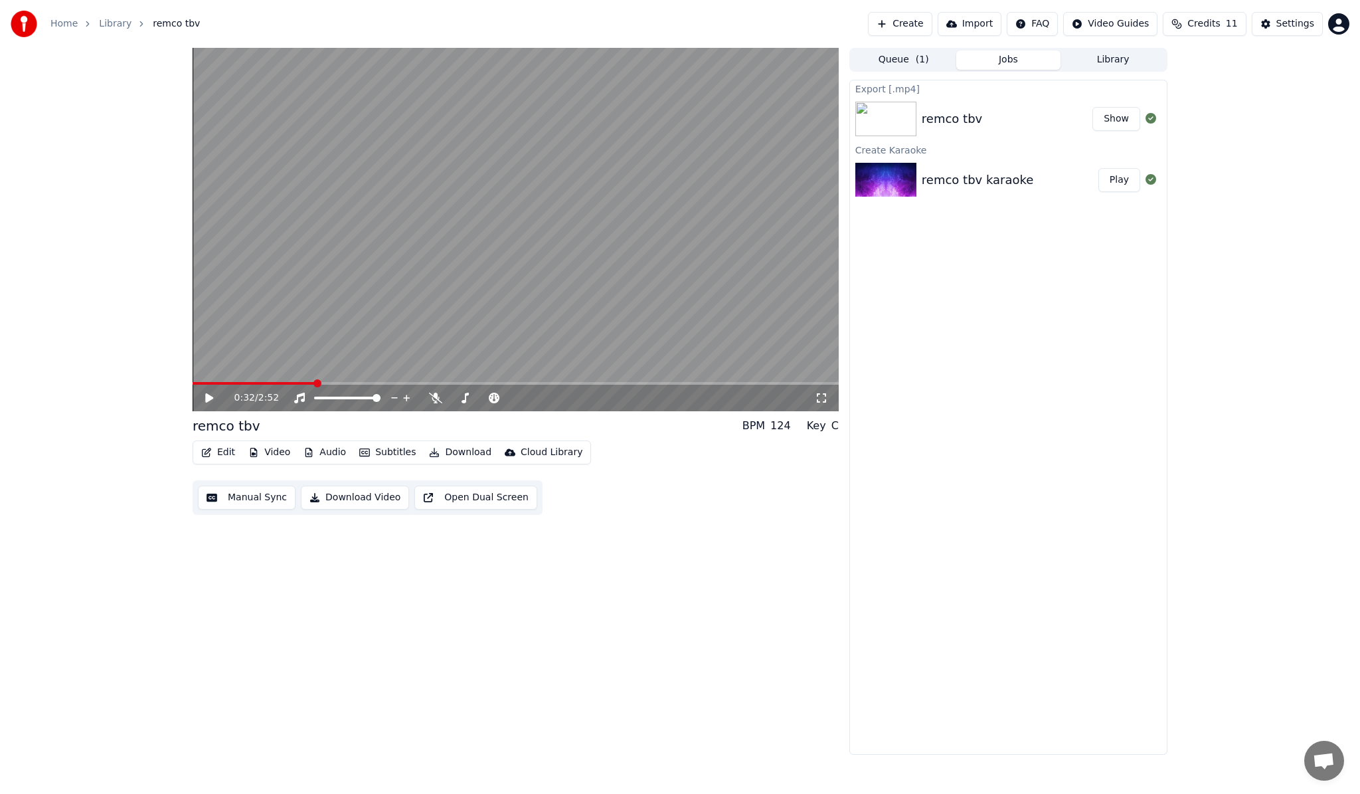
click at [1107, 118] on button "Show" at bounding box center [1117, 119] width 48 height 24
